Goal: Use online tool/utility: Utilize a website feature to perform a specific function

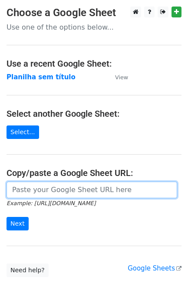
click at [64, 194] on input "url" at bounding box center [92, 189] width 171 height 17
paste input "[URL][DOMAIN_NAME]"
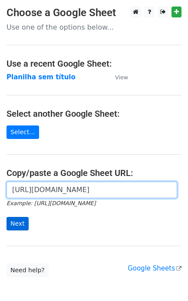
type input "[URL][DOMAIN_NAME]"
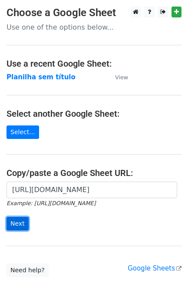
click at [20, 229] on input "Next" at bounding box center [18, 223] width 22 height 13
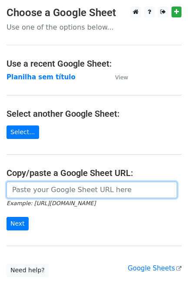
click at [41, 190] on input "url" at bounding box center [92, 189] width 171 height 17
paste input "[URL][DOMAIN_NAME]"
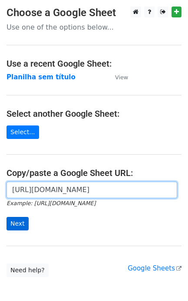
type input "[URL][DOMAIN_NAME]"
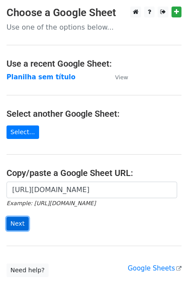
scroll to position [0, 0]
click at [21, 223] on input "Next" at bounding box center [18, 223] width 22 height 13
